Goal: Communication & Community: Answer question/provide support

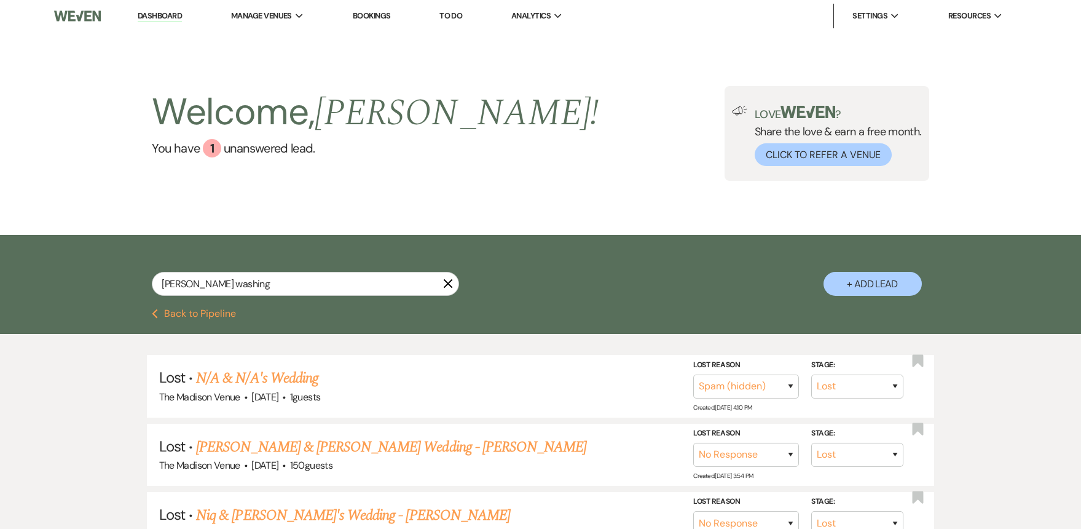
select select "8"
select select "3"
select select "8"
select select "5"
select select "8"
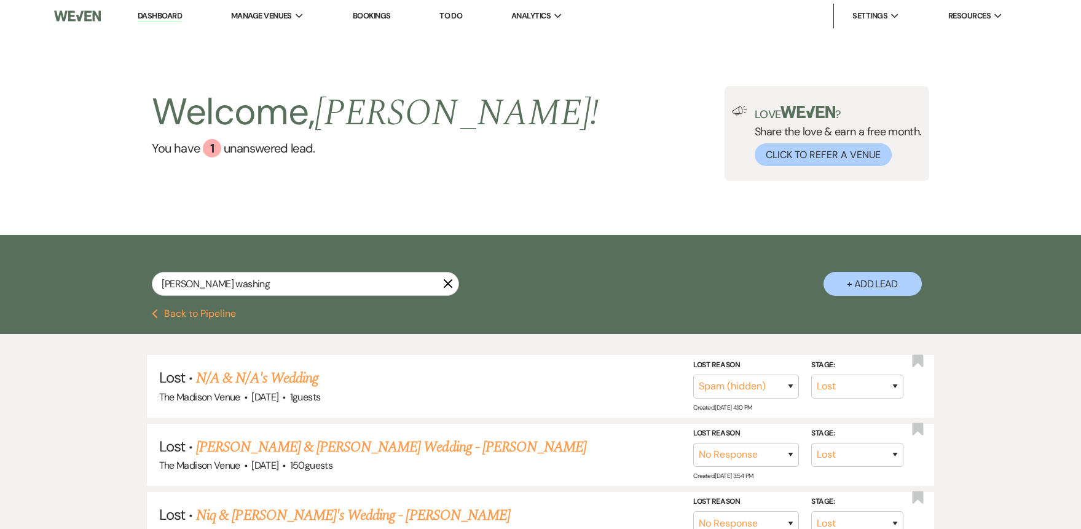
select select "5"
click at [441, 282] on input "[PERSON_NAME] washing" at bounding box center [305, 284] width 307 height 24
click at [457, 281] on input "[PERSON_NAME] washing" at bounding box center [305, 284] width 307 height 24
click at [451, 282] on icon "X" at bounding box center [448, 283] width 10 height 10
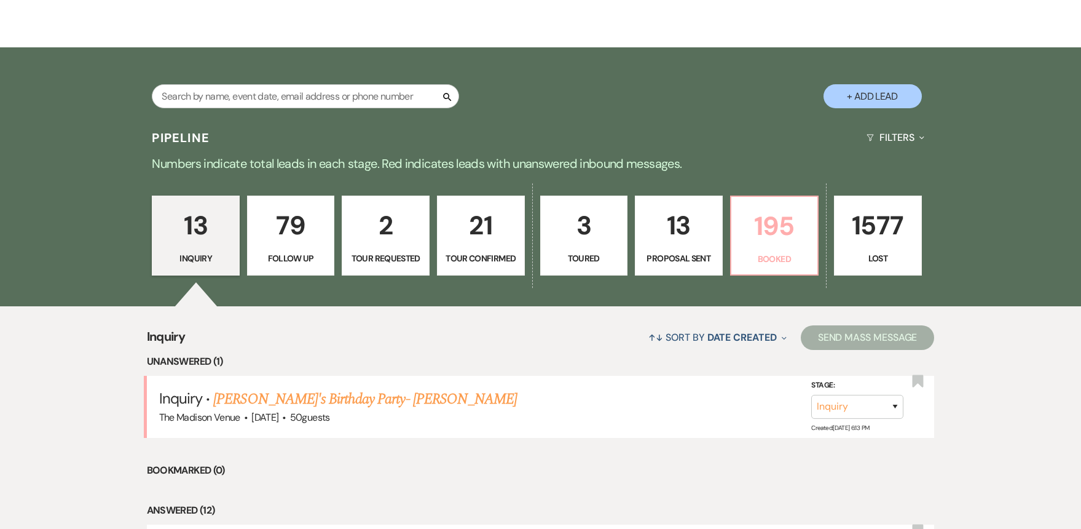
click at [786, 252] on p "Booked" at bounding box center [775, 259] width 72 height 14
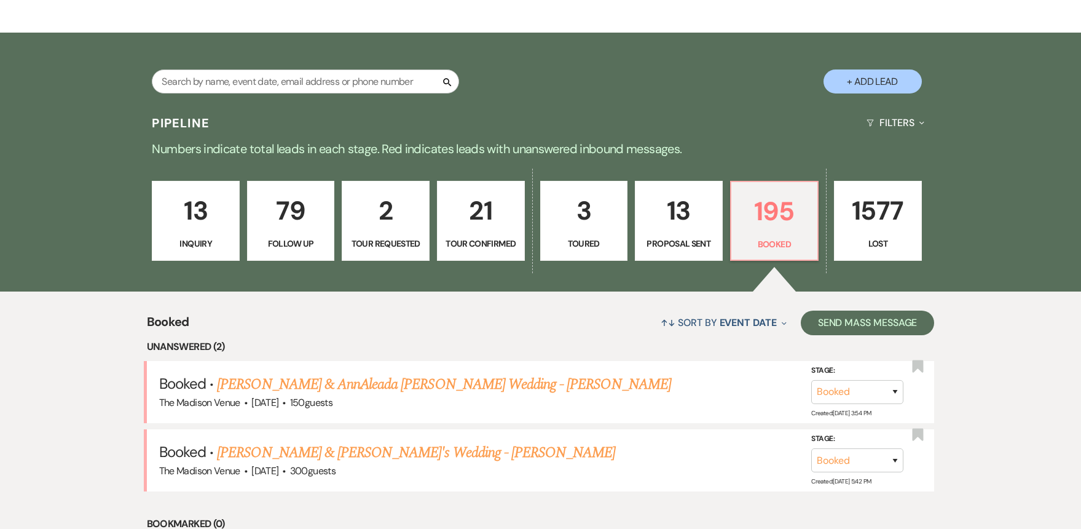
scroll to position [369, 0]
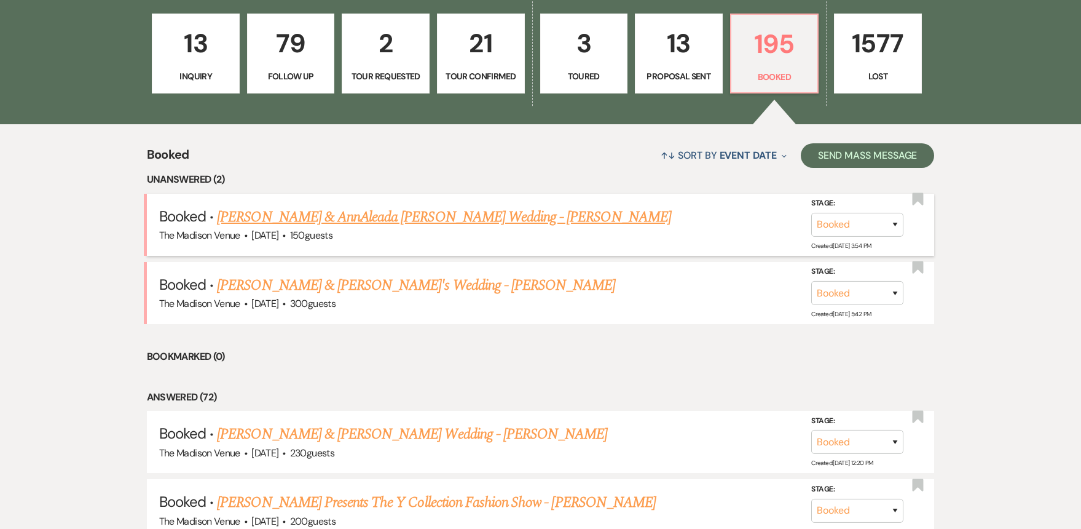
click at [369, 216] on link "[PERSON_NAME] & AnnAleada [PERSON_NAME] Wedding - [PERSON_NAME]" at bounding box center [444, 217] width 454 height 22
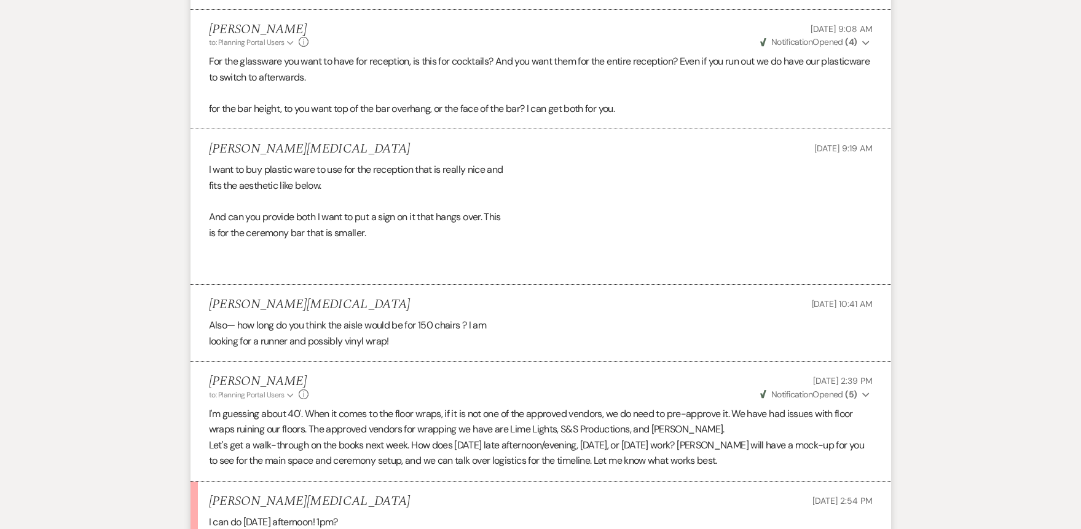
scroll to position [2257, 0]
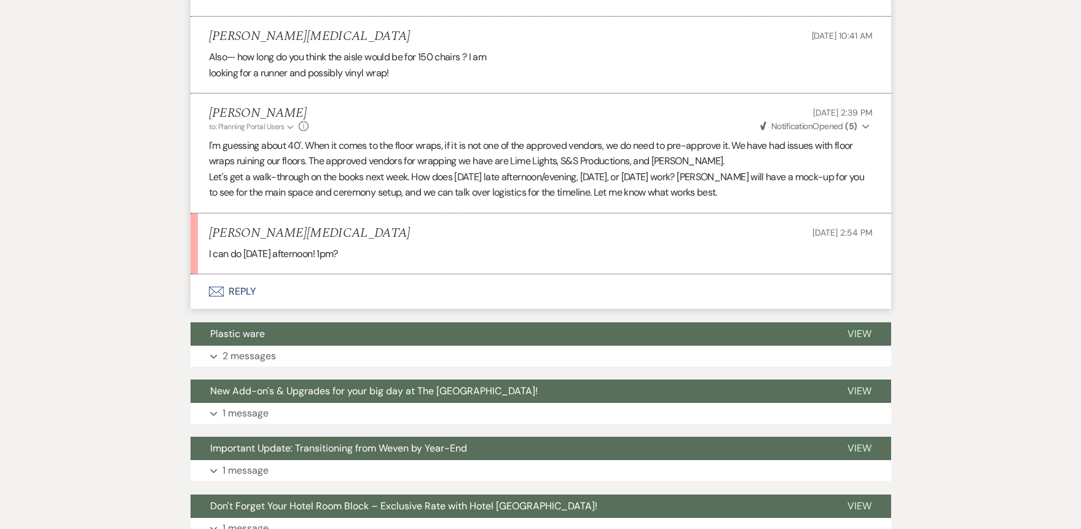
click at [234, 274] on button "Envelope Reply" at bounding box center [541, 291] width 701 height 34
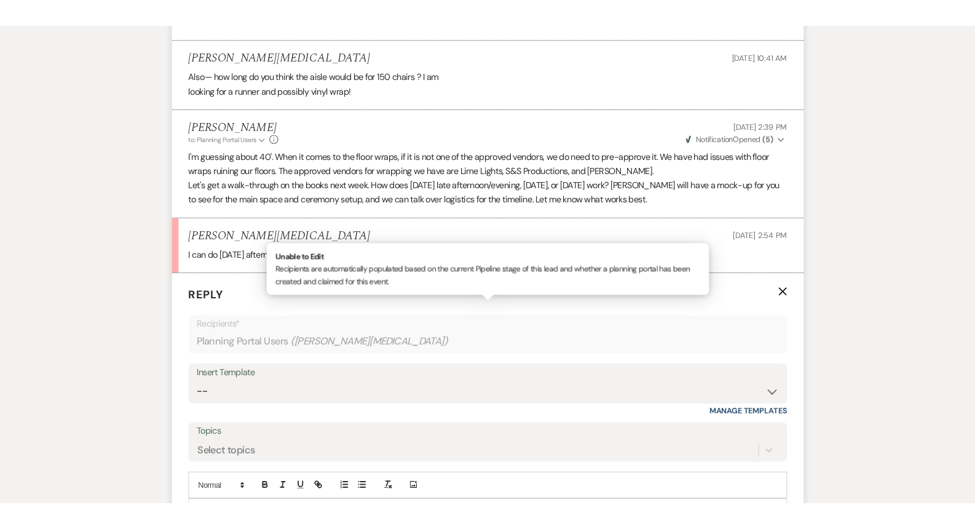
scroll to position [2349, 0]
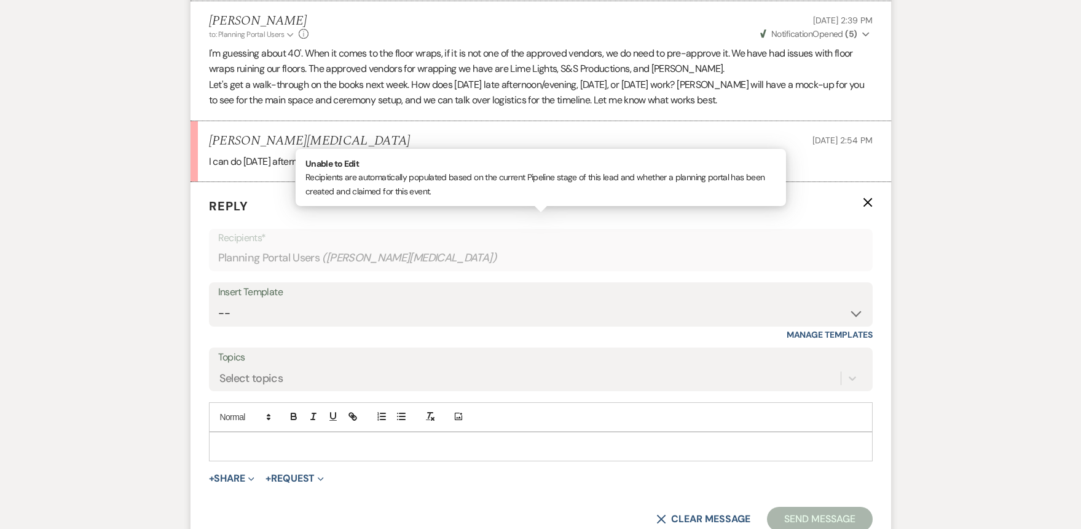
click at [294, 439] on p at bounding box center [541, 446] width 644 height 14
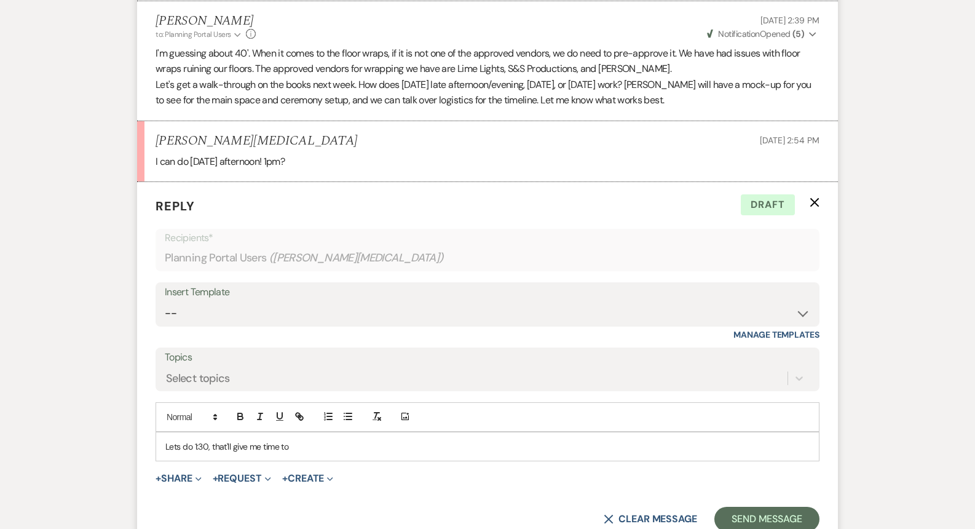
drag, startPoint x: 328, startPoint y: 403, endPoint x: 119, endPoint y: 403, distance: 209.6
click at [492, 439] on p "Can you do a little later? Say 3ish? Want to make sure its all set up on time f…" at bounding box center [487, 446] width 644 height 14
click at [768, 506] on button "Send Message" at bounding box center [766, 518] width 105 height 25
